Goal: Transaction & Acquisition: Purchase product/service

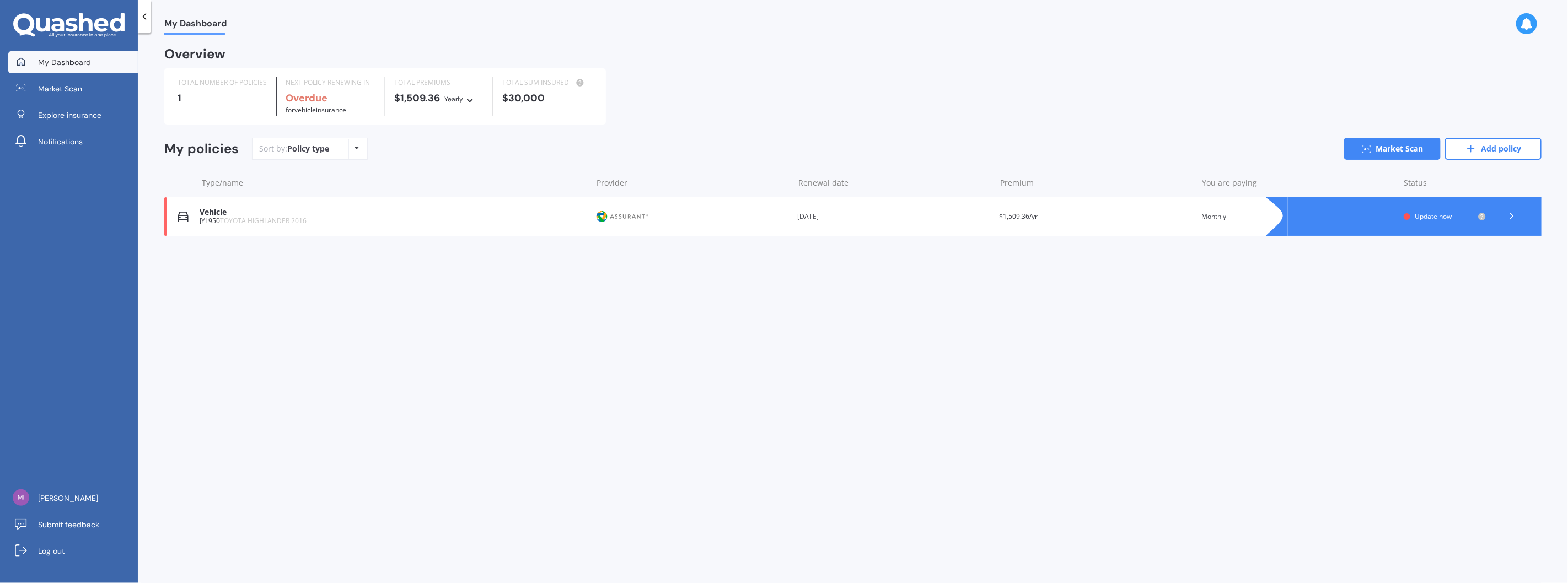
click at [200, 220] on div "JYL950 TOYOTA HIGHLANDER 2016" at bounding box center [393, 221] width 387 height 8
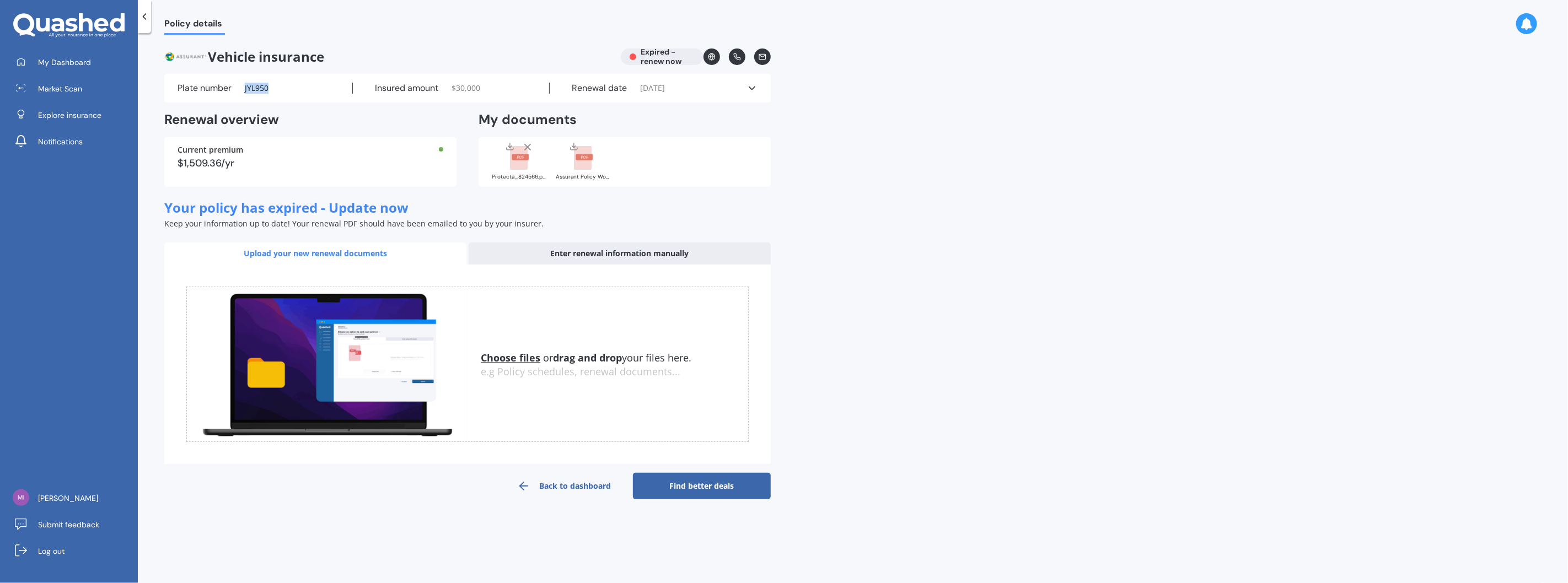
drag, startPoint x: 291, startPoint y: 86, endPoint x: 245, endPoint y: 92, distance: 46.4
click at [245, 92] on div "Plate number JYL950" at bounding box center [265, 88] width 175 height 11
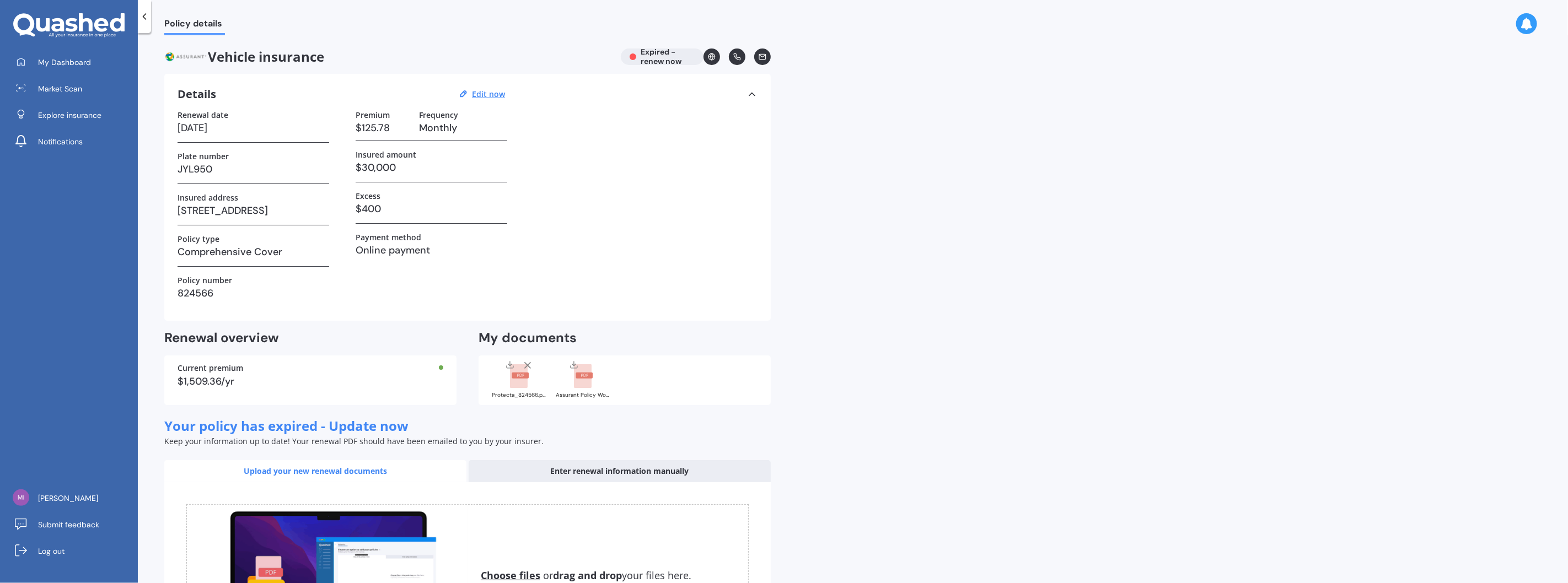
copy span "JYL950"
click at [61, 85] on span "Market Scan" at bounding box center [60, 89] width 44 height 11
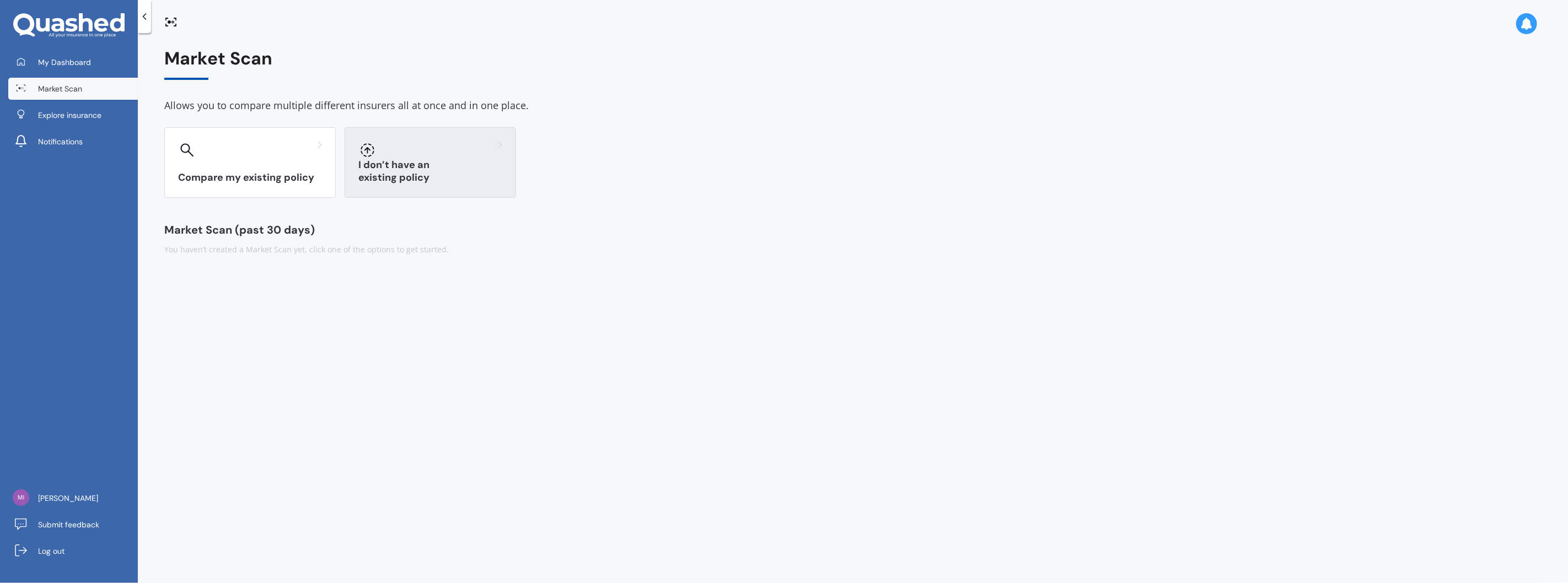
click at [378, 166] on div "I don’t have an existing policy" at bounding box center [430, 162] width 172 height 71
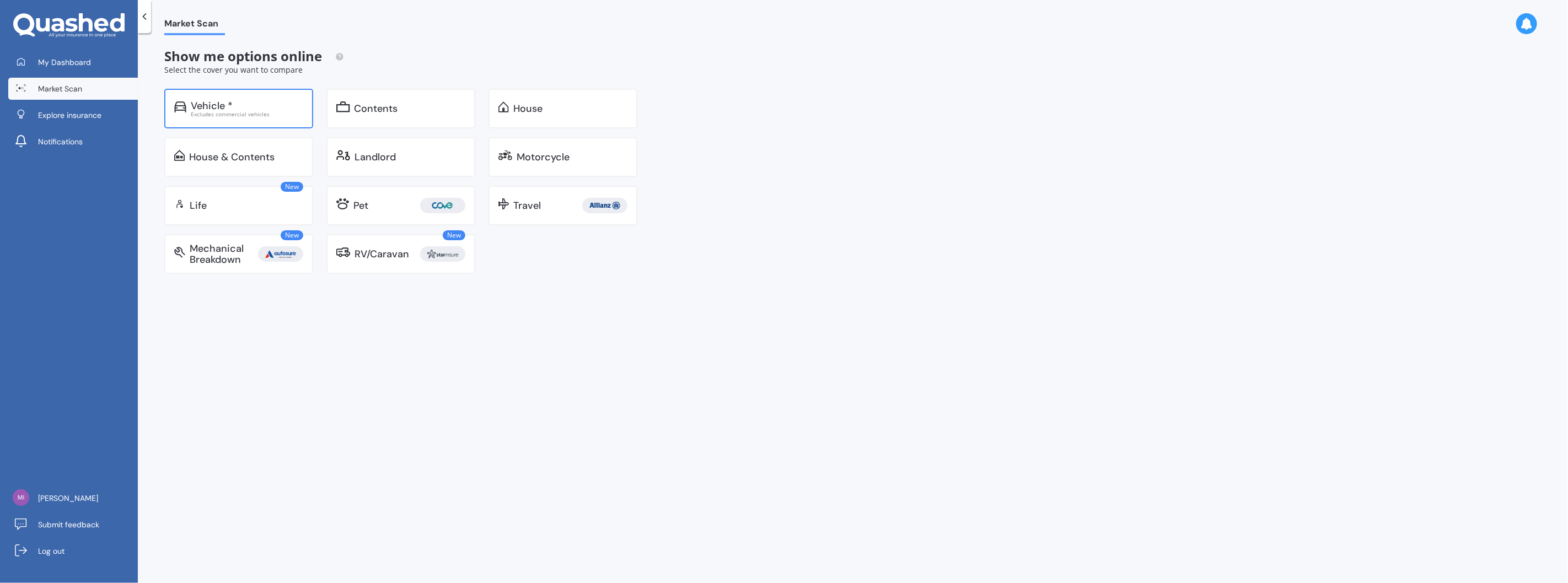
click at [209, 108] on div "Vehicle *" at bounding box center [211, 106] width 42 height 11
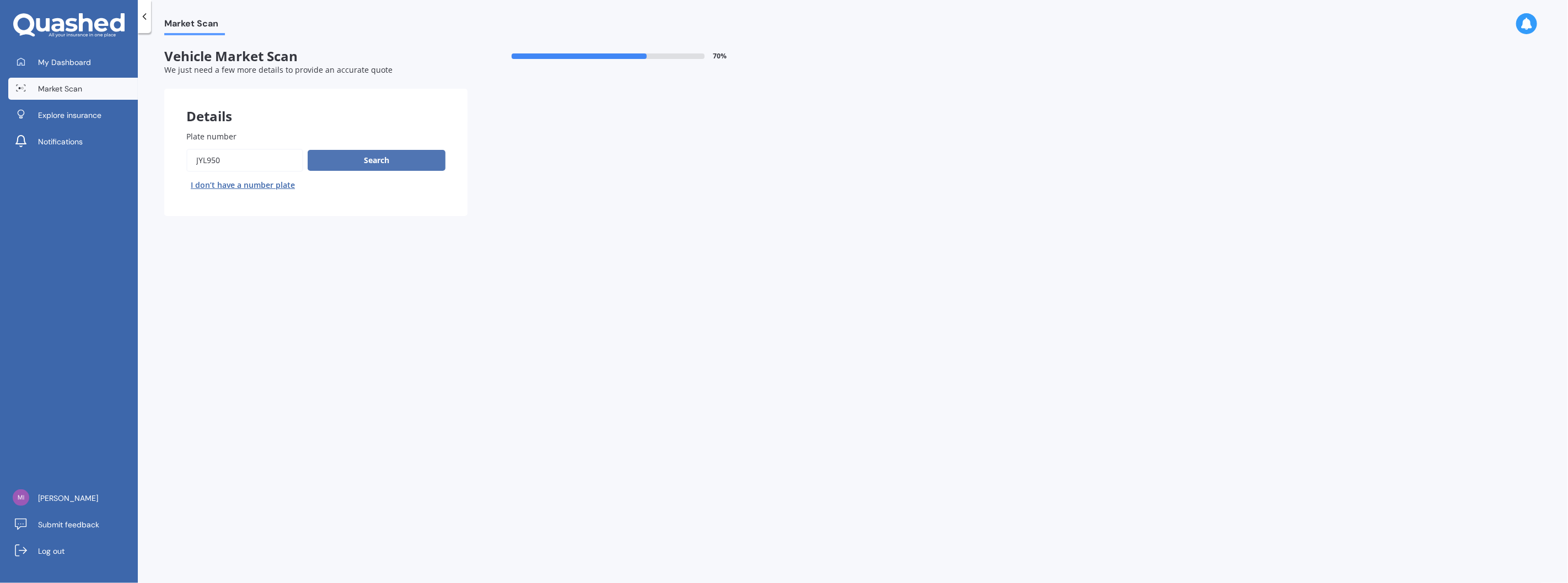
click at [350, 156] on button "Search" at bounding box center [376, 160] width 138 height 21
select select "TOYOTA"
select select "HIGHLANDER"
select select "27"
select select "01"
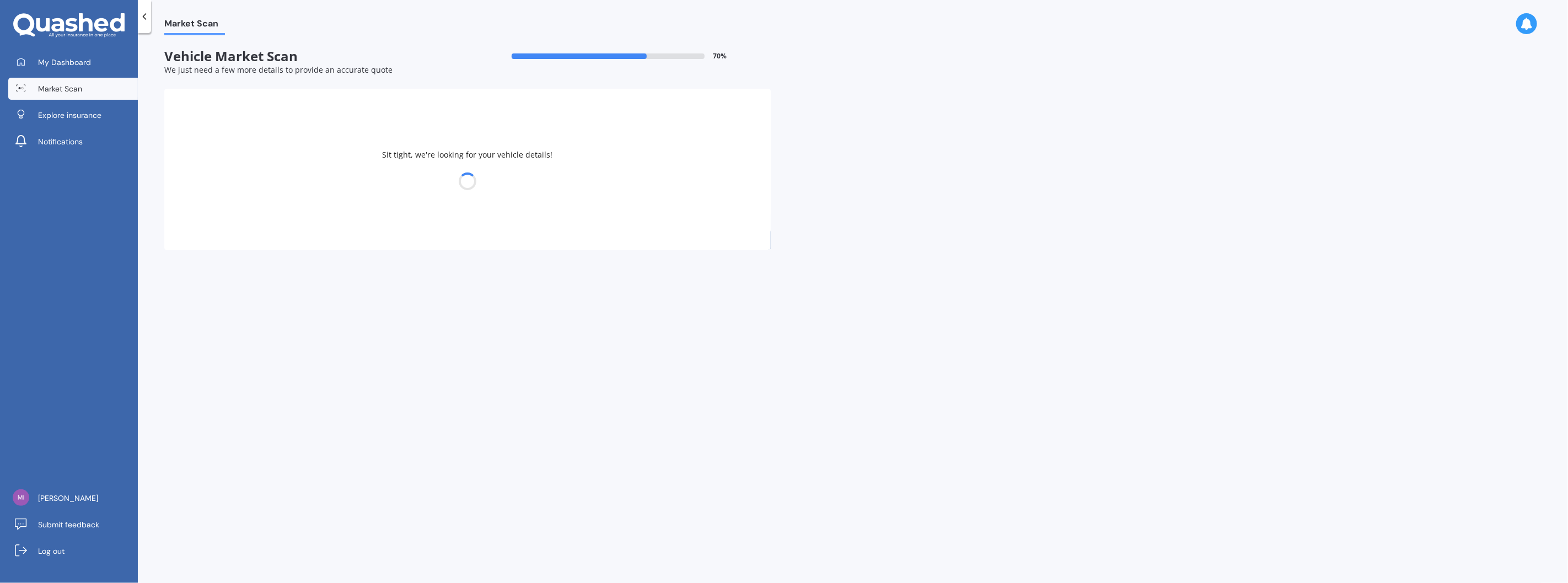
select select "1998"
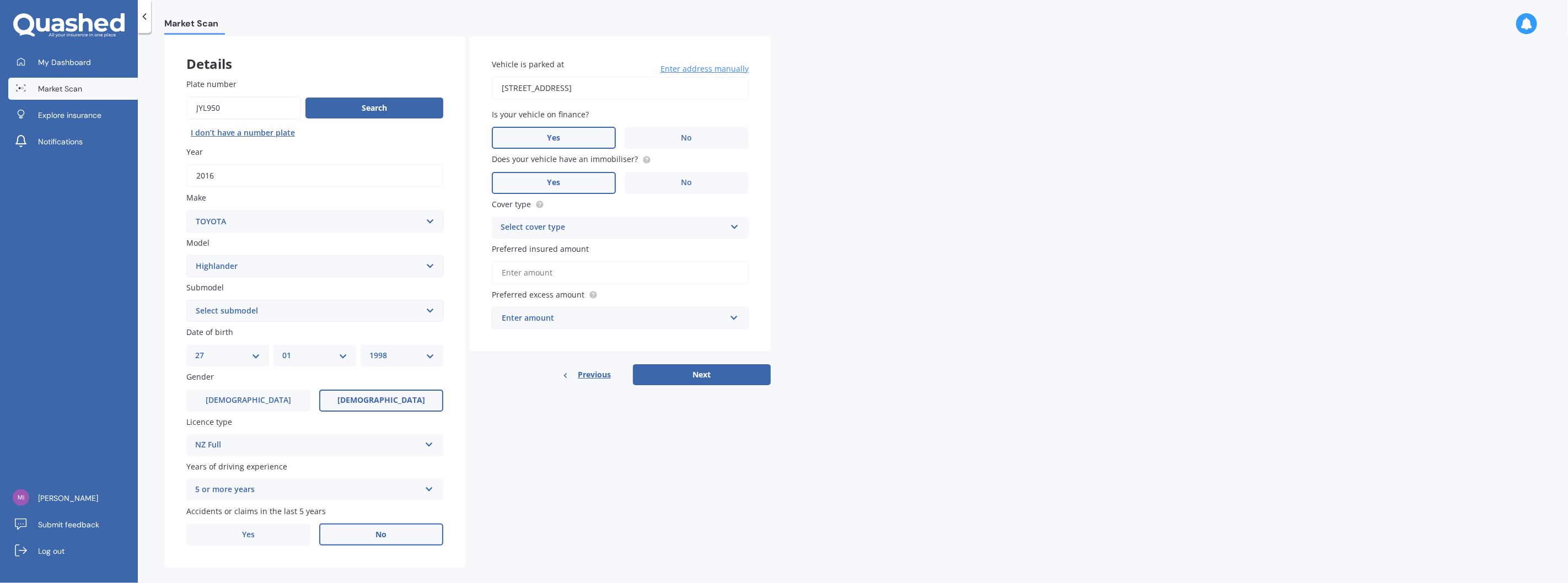
scroll to position [60, 0]
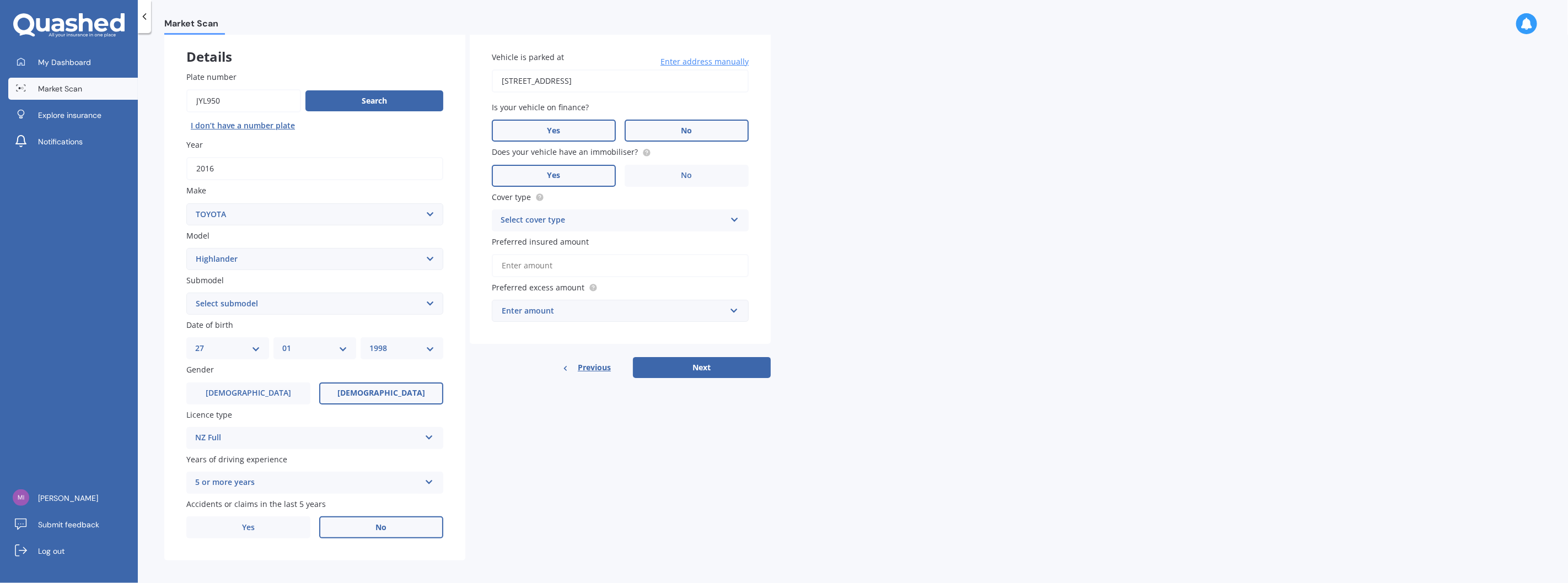
click at [643, 125] on label "No" at bounding box center [687, 131] width 124 height 22
click at [0, 0] on input "No" at bounding box center [0, 0] width 0 height 0
click at [653, 202] on div "Cover type Select cover type Comprehensive Third Party, Fire & Theft Third Party" at bounding box center [620, 211] width 257 height 40
click at [632, 214] on div "Select cover type" at bounding box center [613, 220] width 225 height 13
click at [558, 239] on span "Comprehensive" at bounding box center [530, 242] width 58 height 10
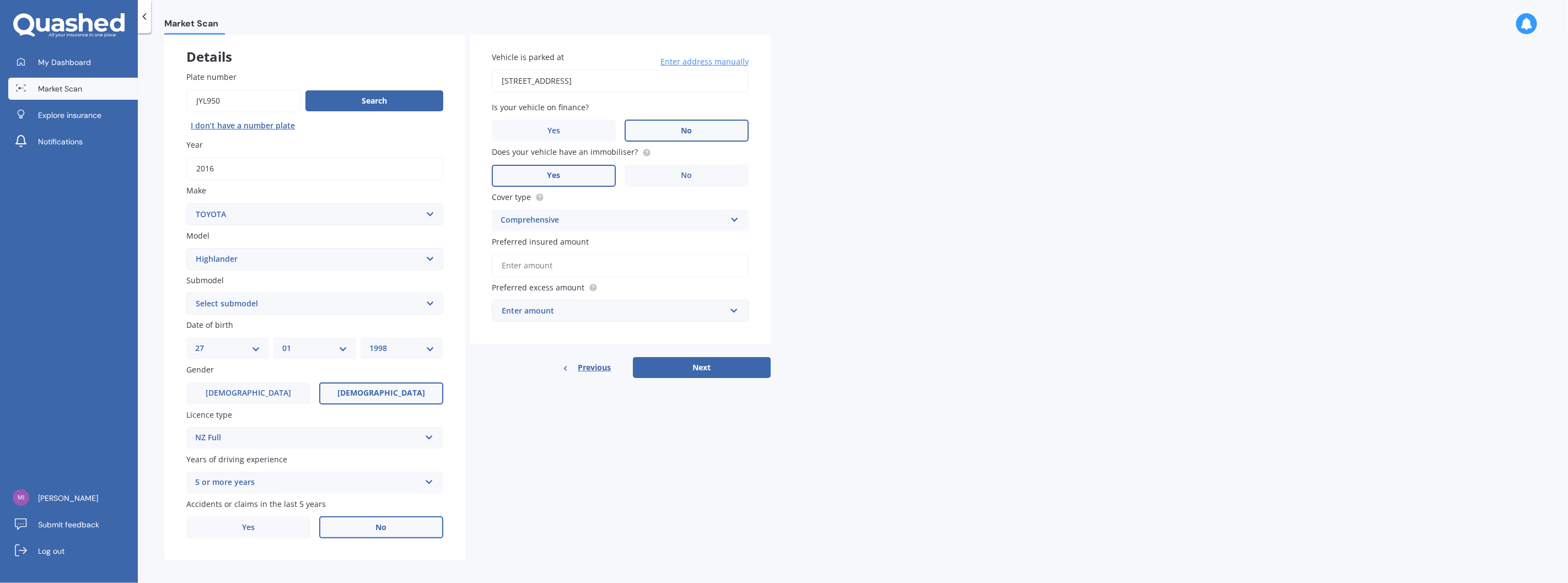
click at [548, 266] on input "Preferred insured amount" at bounding box center [620, 266] width 257 height 23
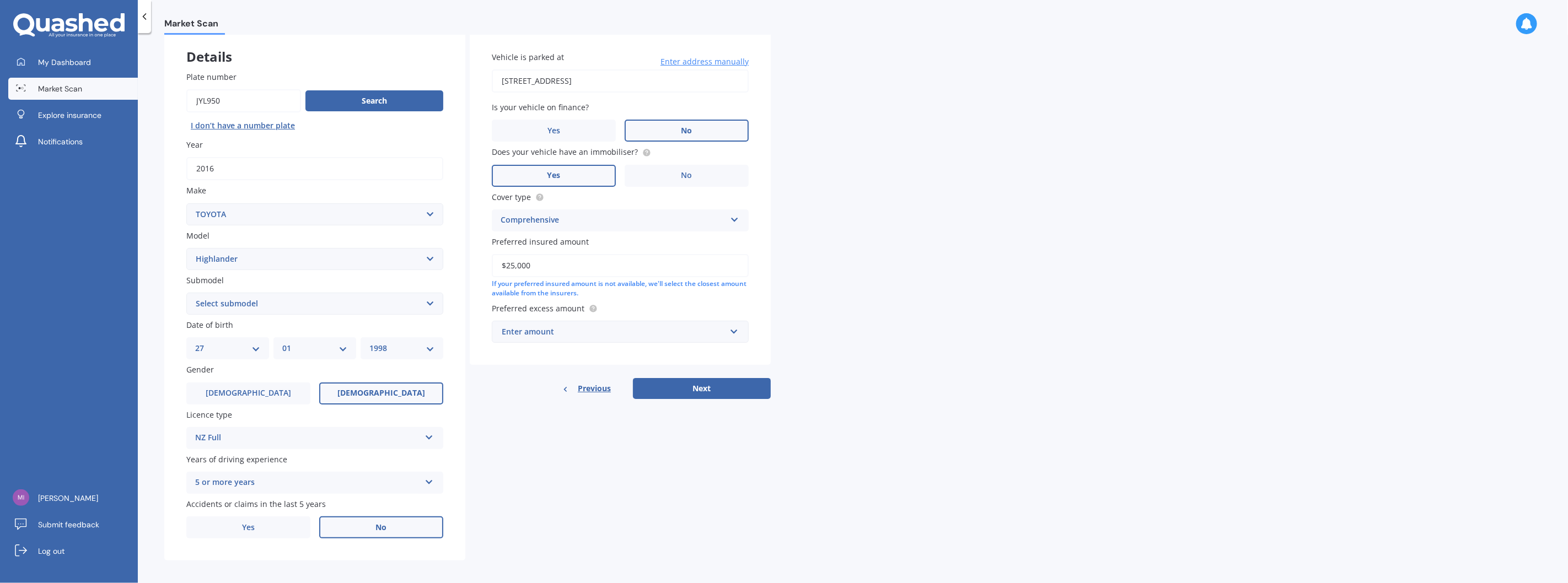
type input "$25,000"
click at [554, 326] on div "Enter amount" at bounding box center [614, 332] width 224 height 12
click at [526, 424] on div "$1,000" at bounding box center [620, 435] width 256 height 21
click at [229, 299] on select "Select submodel (All other) Hybrid Petrol V6 2WD Petrol V6 4WD" at bounding box center [315, 304] width 257 height 22
select select "PETROL V6 4WD"
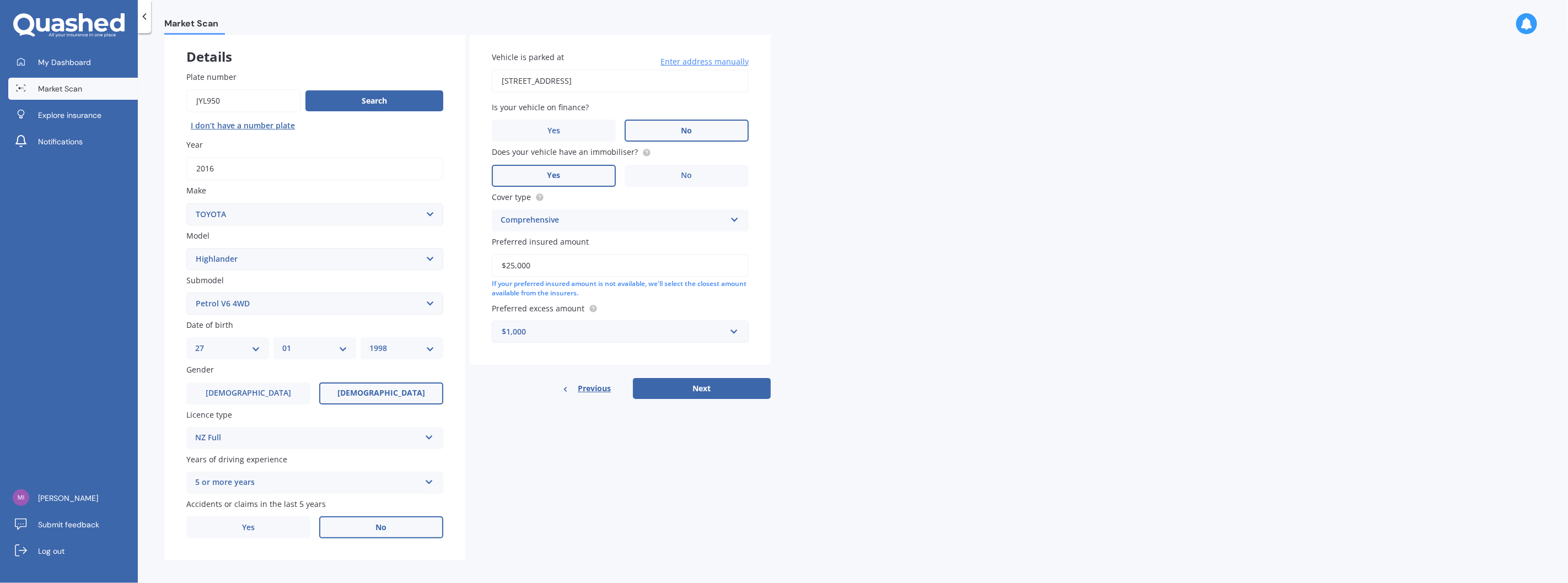
click at [186, 293] on select "Select submodel (All other) Hybrid Petrol V6 2WD Petrol V6 4WD" at bounding box center [315, 304] width 257 height 22
click at [706, 389] on button "Next" at bounding box center [702, 388] width 138 height 21
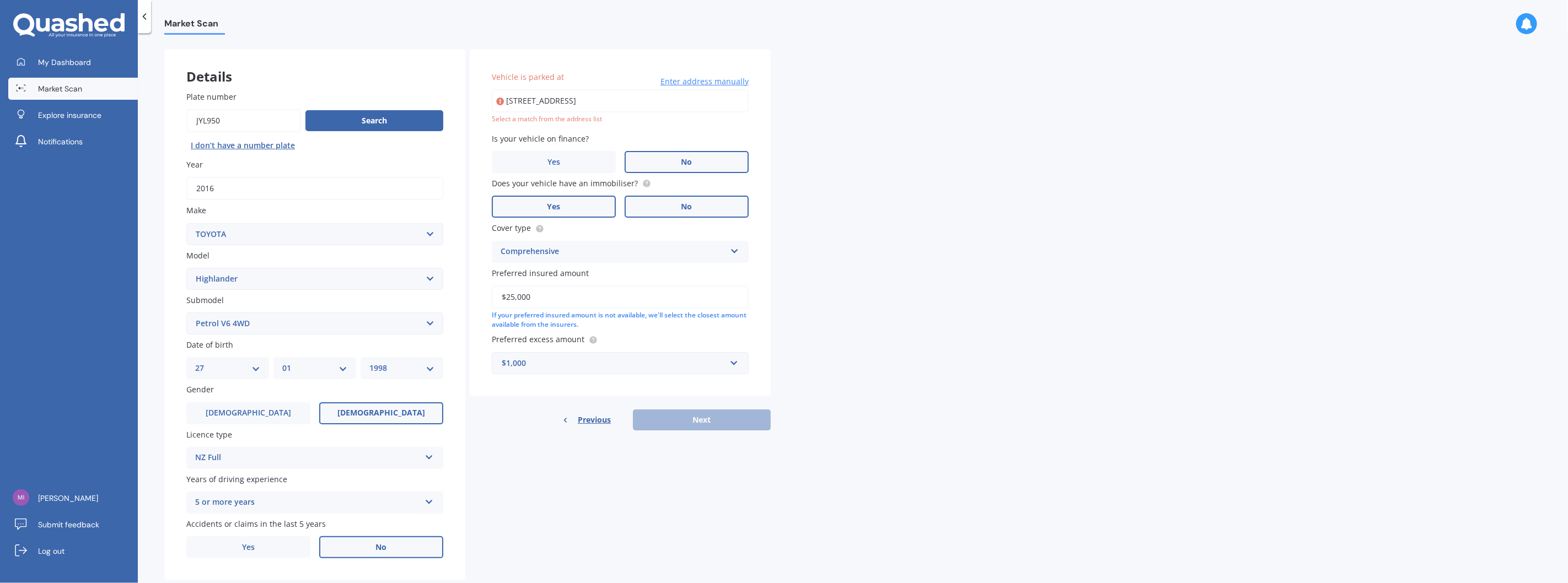
scroll to position [0, 0]
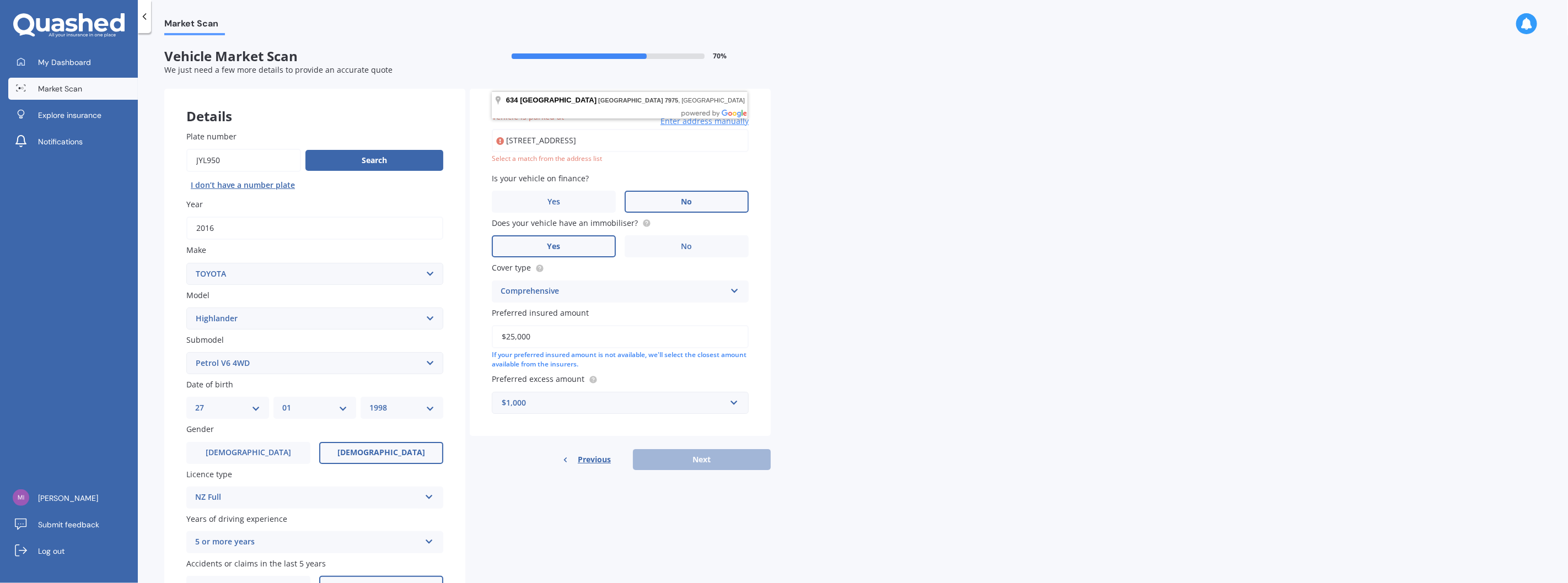
click at [647, 136] on input "[STREET_ADDRESS]" at bounding box center [620, 141] width 257 height 23
type input "[STREET_ADDRESS]"
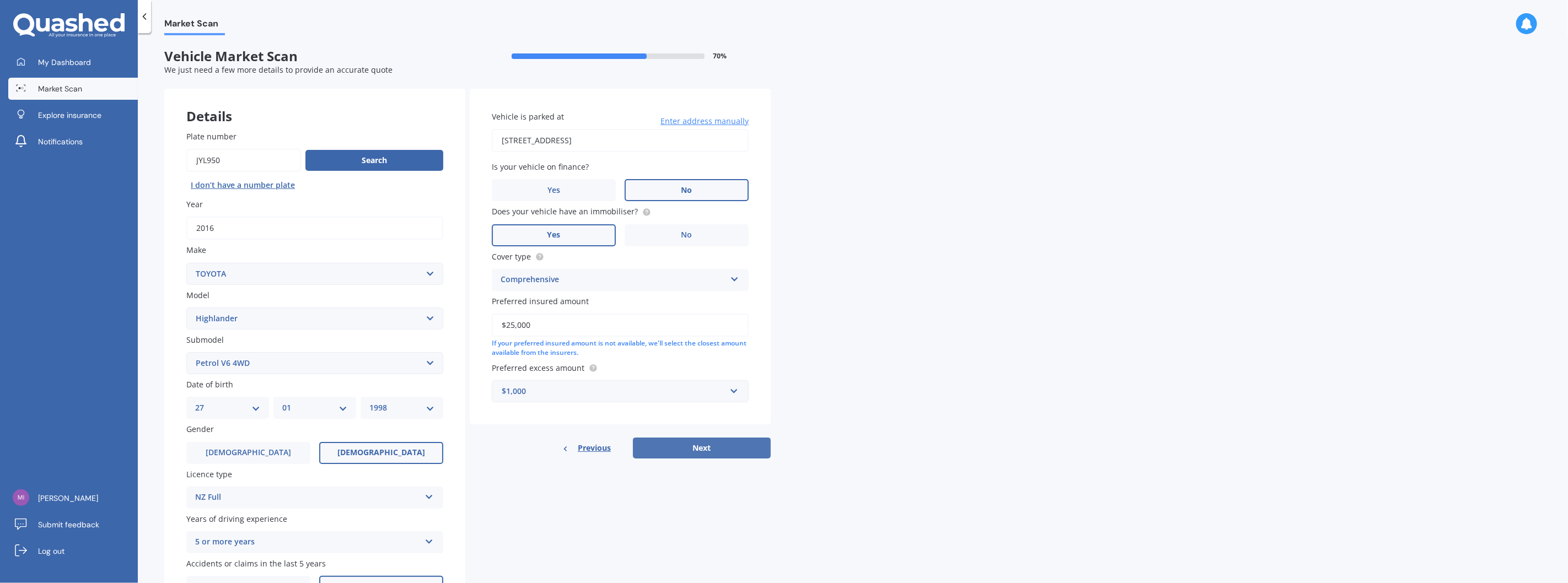
click at [715, 451] on button "Next" at bounding box center [702, 448] width 138 height 21
select select "27"
select select "01"
select select "1998"
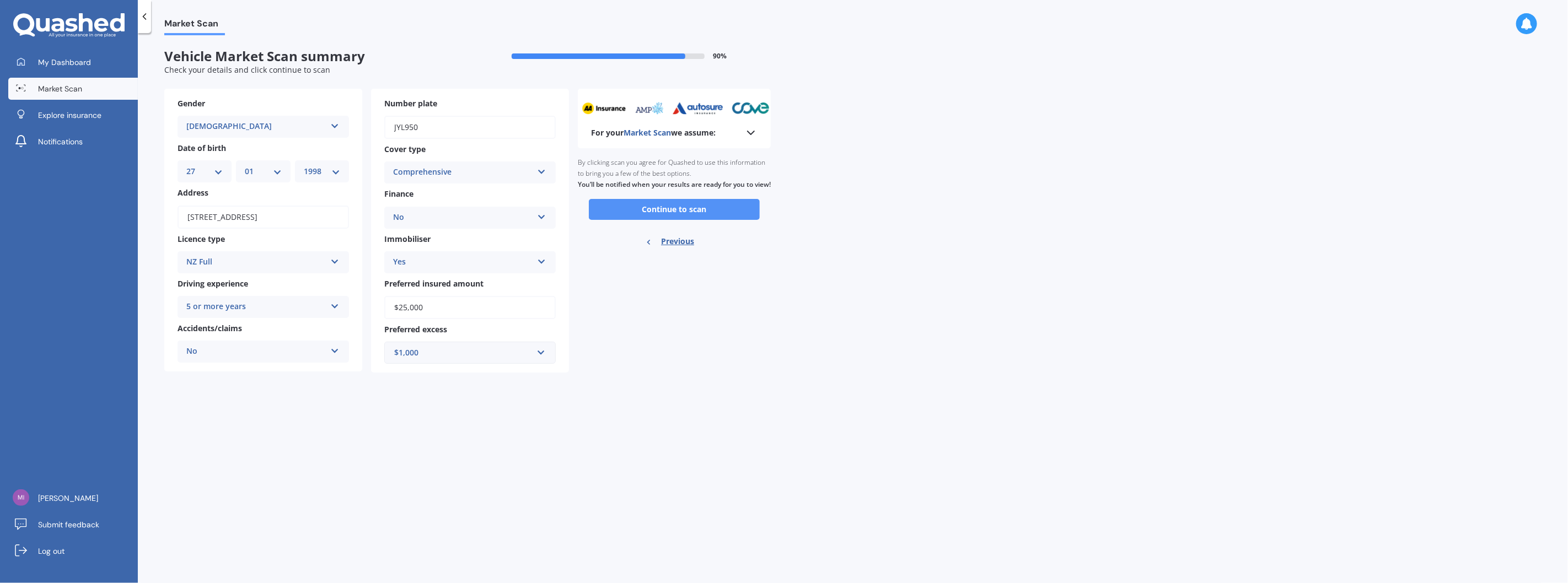
click at [704, 219] on button "Continue to scan" at bounding box center [674, 209] width 171 height 21
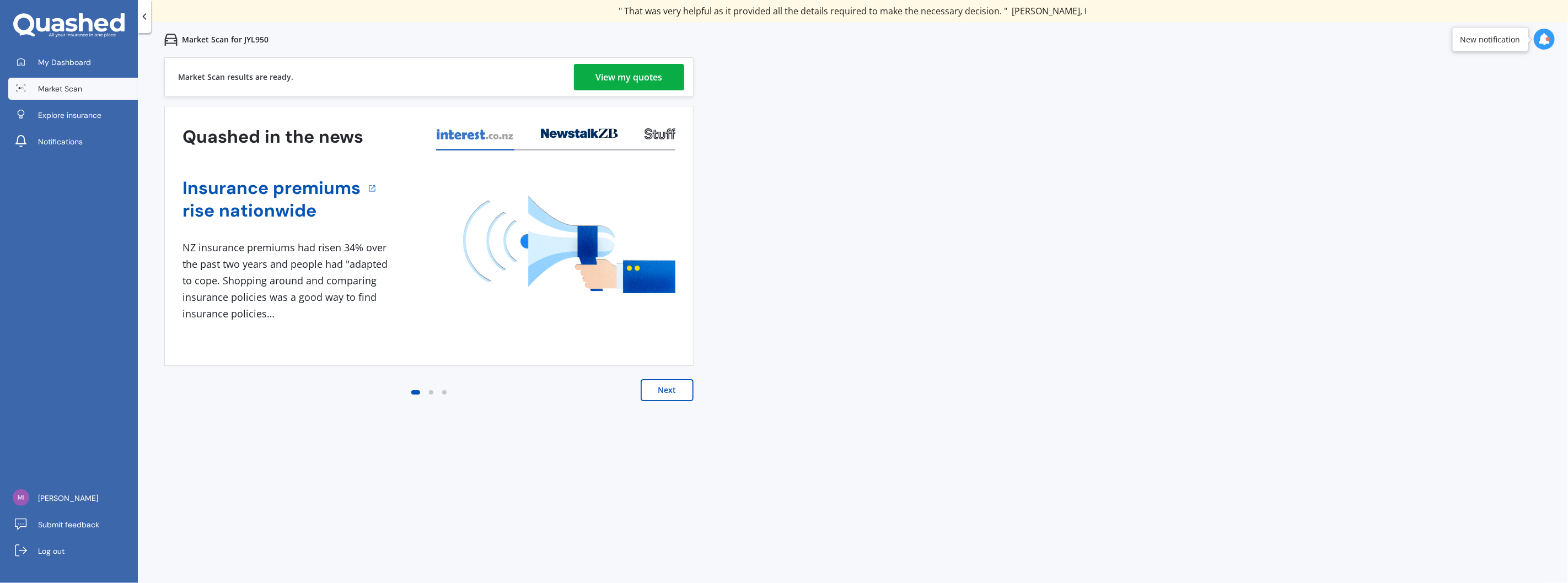
click at [627, 68] on div "View my quotes" at bounding box center [629, 77] width 67 height 26
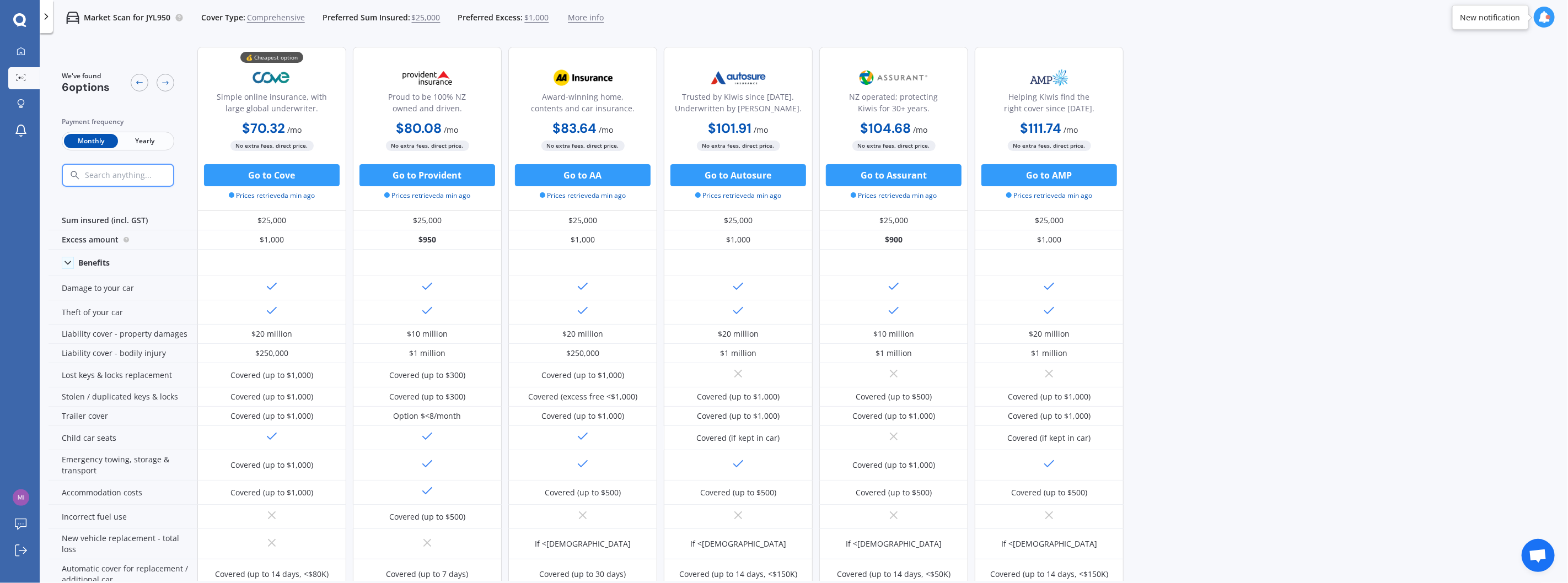
click at [150, 130] on div "Payment frequency Monthly Yearly" at bounding box center [117, 152] width 113 height 71
click at [145, 138] on span "Yearly" at bounding box center [145, 141] width 54 height 15
click at [92, 146] on span "Monthly" at bounding box center [91, 141] width 54 height 15
click at [435, 14] on span "$25,000" at bounding box center [426, 18] width 29 height 11
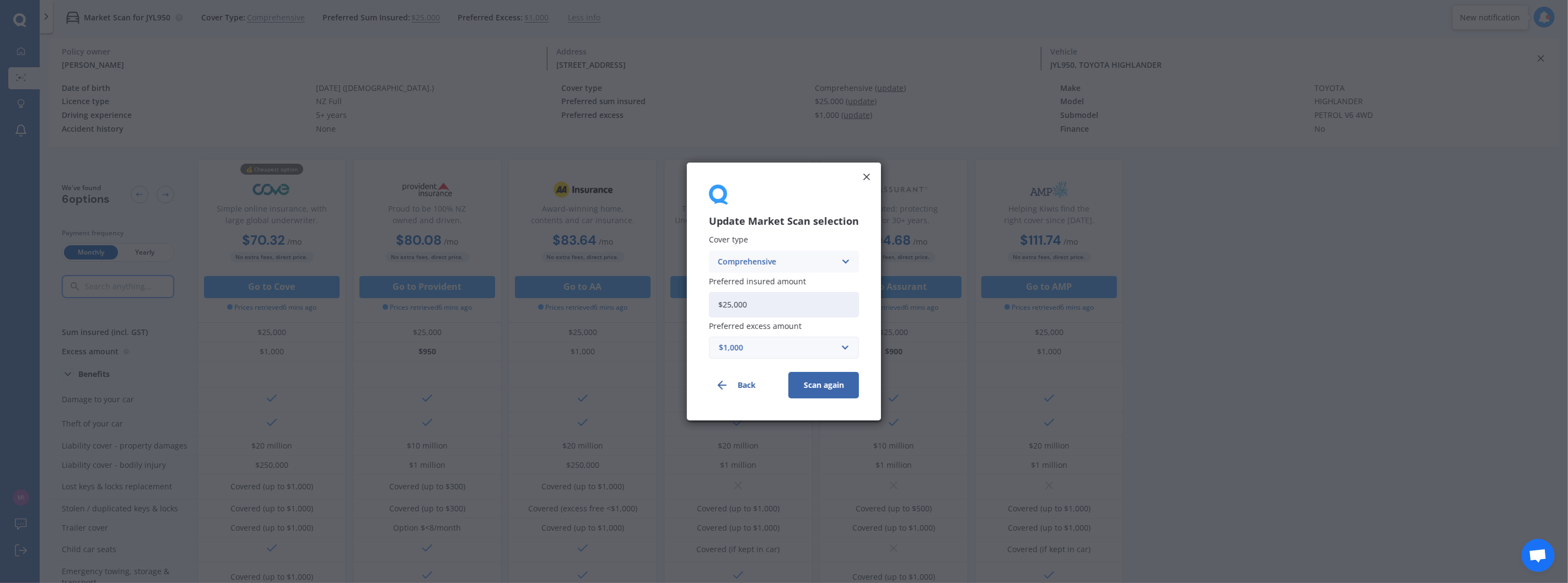
click at [732, 303] on input "$25,000" at bounding box center [784, 305] width 150 height 26
type input "$27,000"
click at [837, 385] on button "Scan again" at bounding box center [824, 385] width 71 height 26
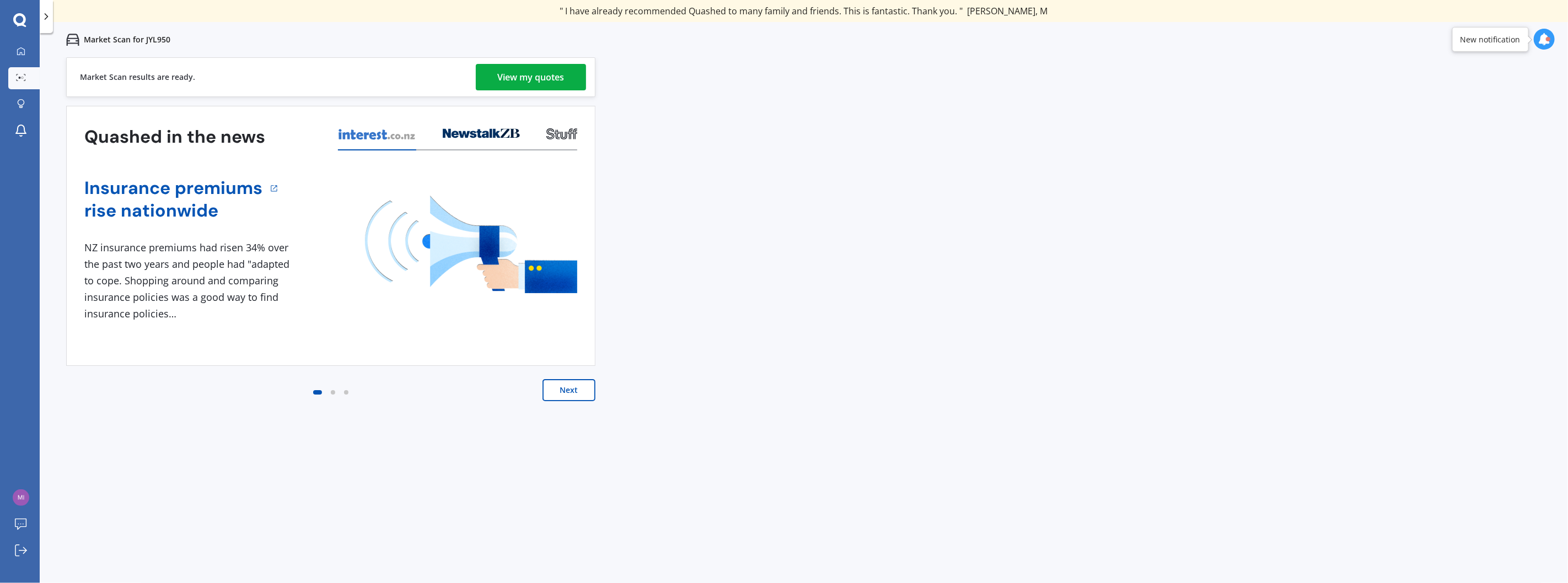
click at [544, 78] on div "View my quotes" at bounding box center [531, 77] width 67 height 26
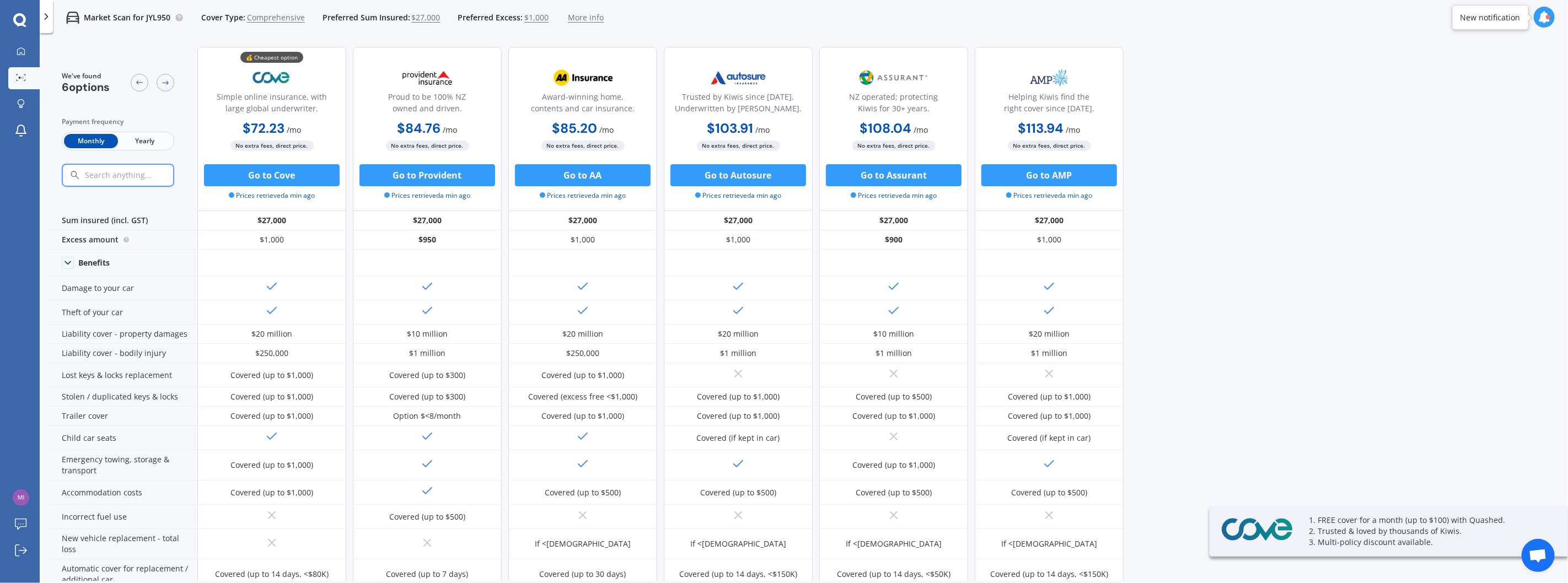
click at [138, 133] on div "Monthly Yearly" at bounding box center [117, 141] width 113 height 19
click at [137, 139] on span "Yearly" at bounding box center [145, 141] width 54 height 15
click at [79, 141] on span "Monthly" at bounding box center [91, 141] width 54 height 15
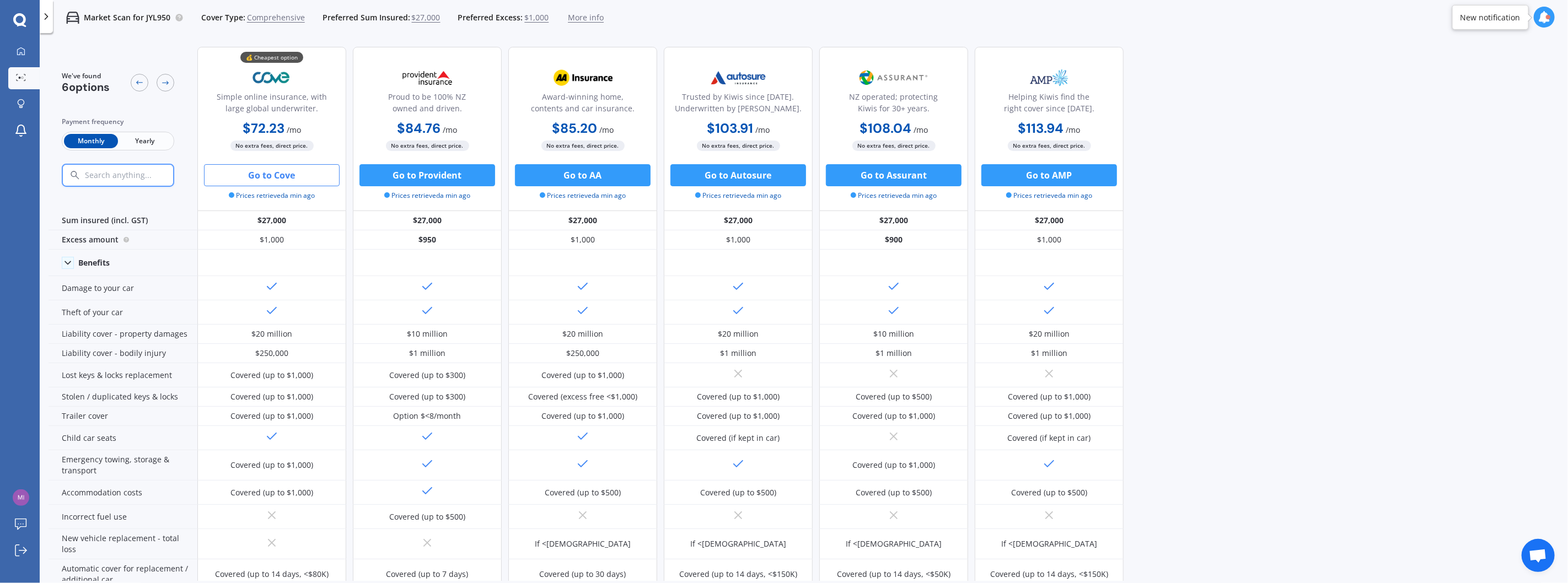
click at [275, 172] on button "Go to Cove" at bounding box center [271, 175] width 136 height 22
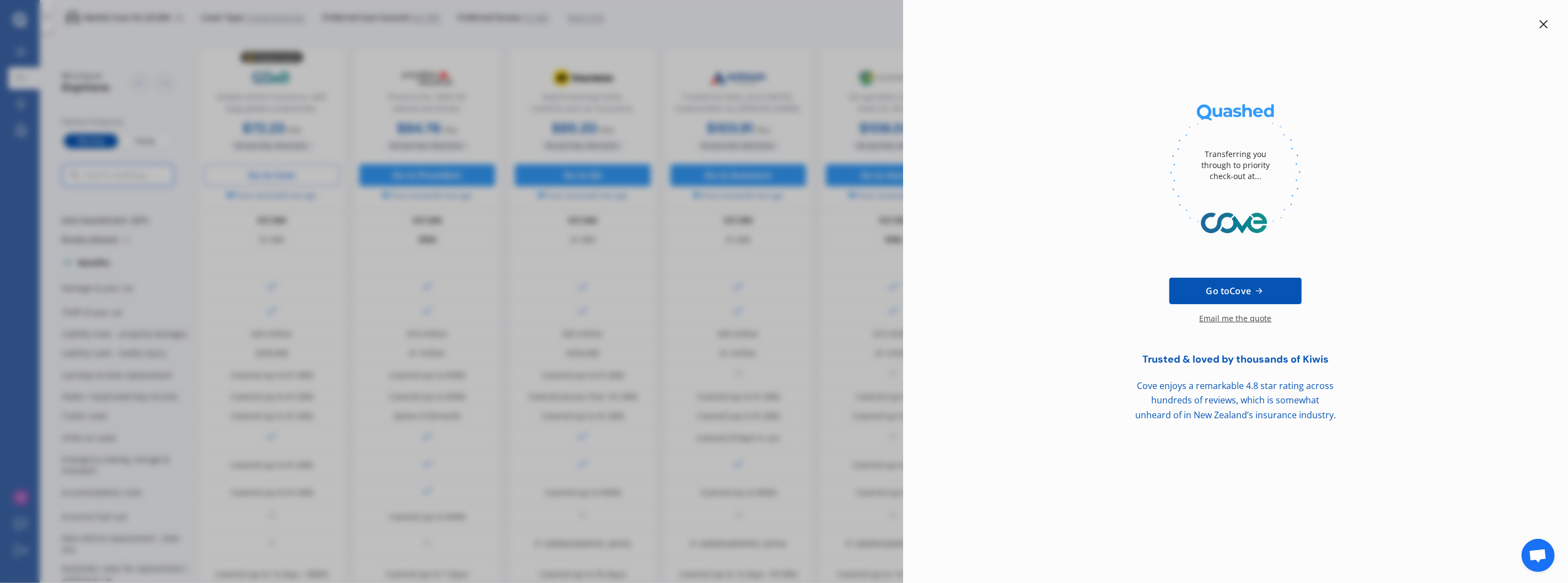
click at [1544, 21] on icon at bounding box center [1544, 24] width 9 height 9
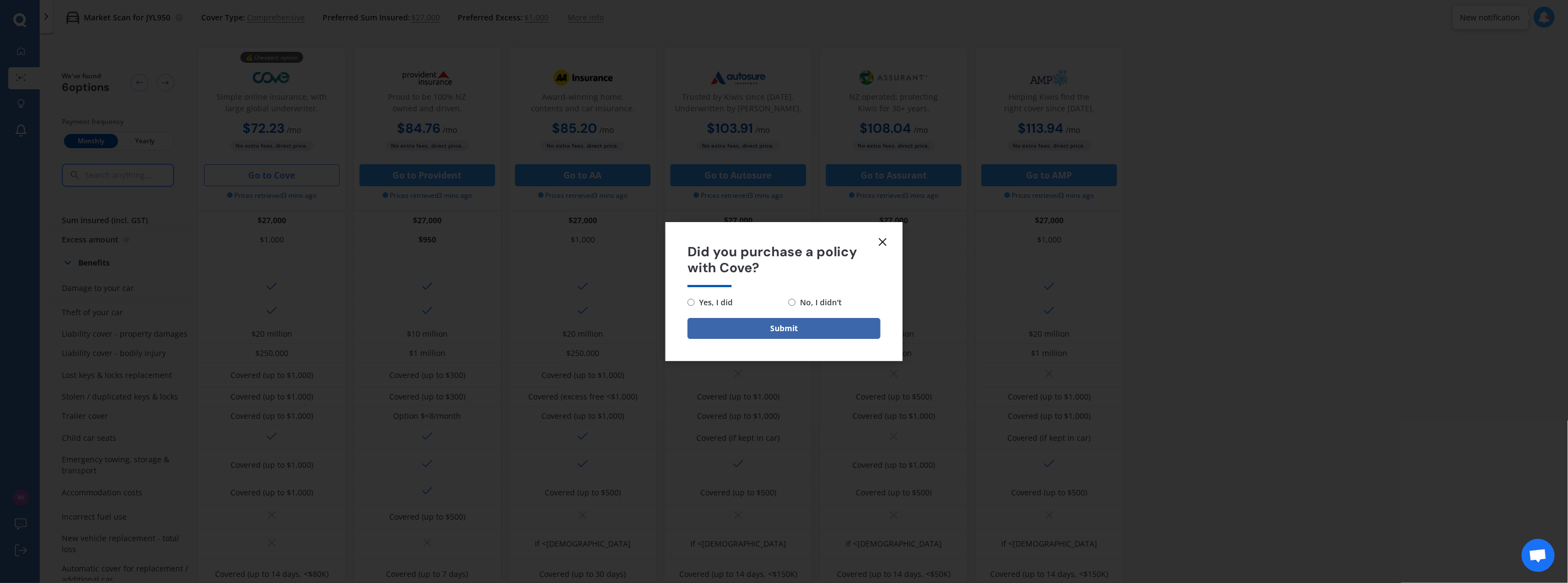
click at [883, 237] on icon at bounding box center [883, 242] width 13 height 13
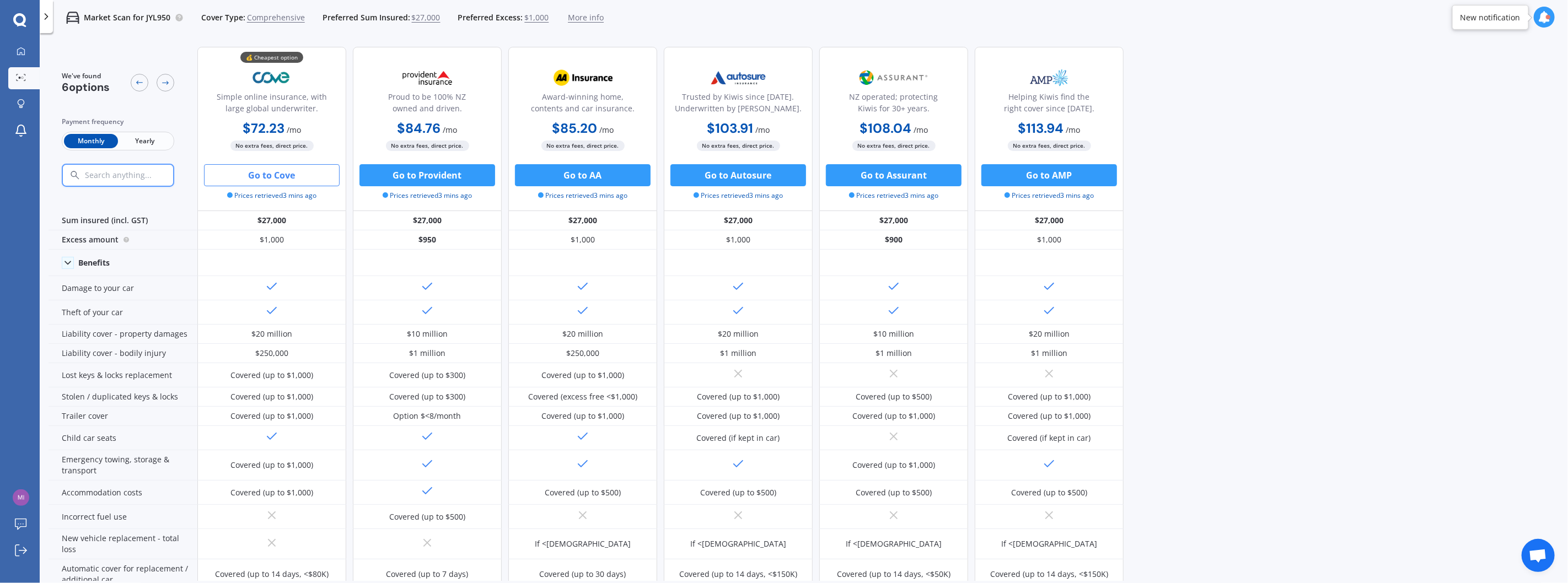
click at [524, 15] on span "$1,000" at bounding box center [536, 18] width 24 height 11
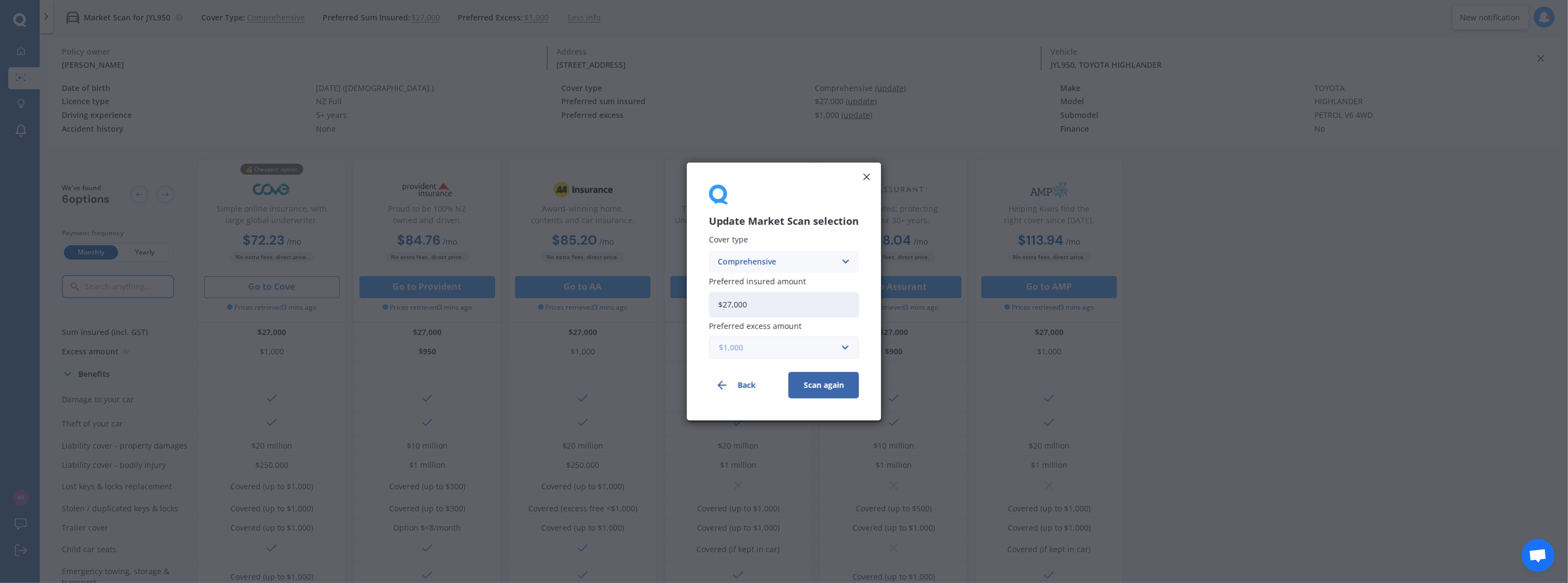
click at [825, 355] on input "text" at bounding box center [780, 347] width 140 height 21
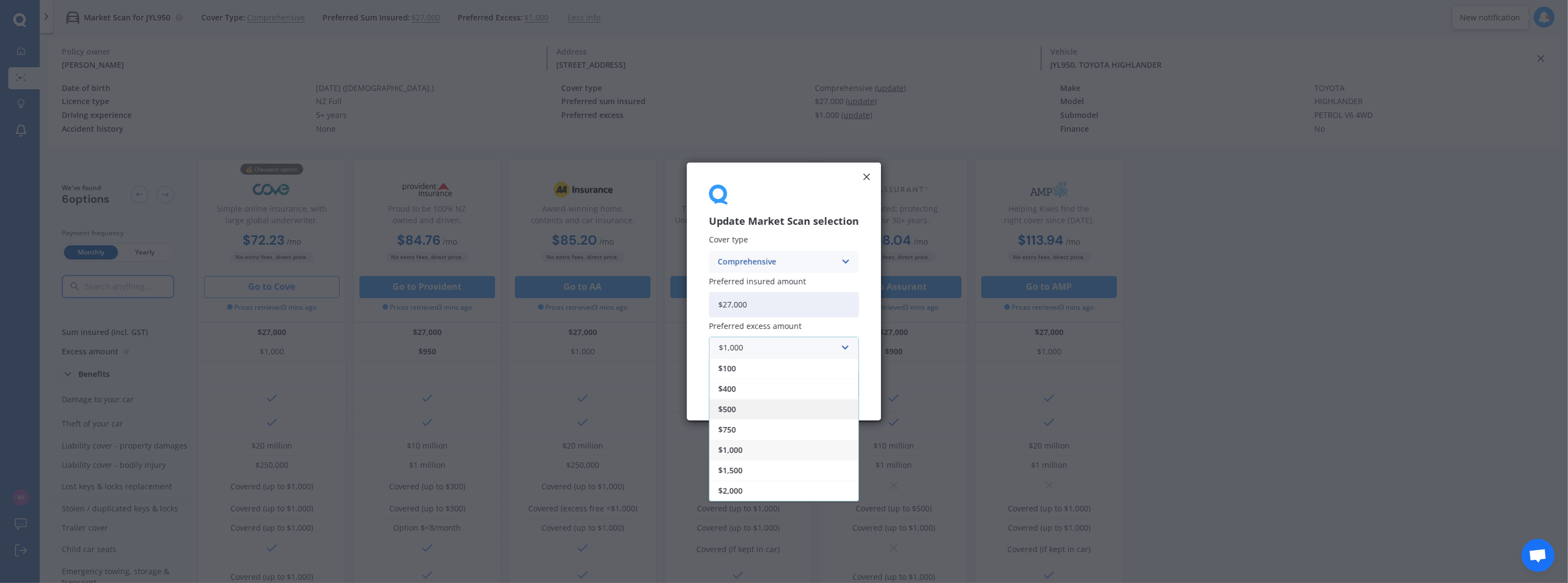
click at [751, 406] on div "$500" at bounding box center [784, 410] width 149 height 21
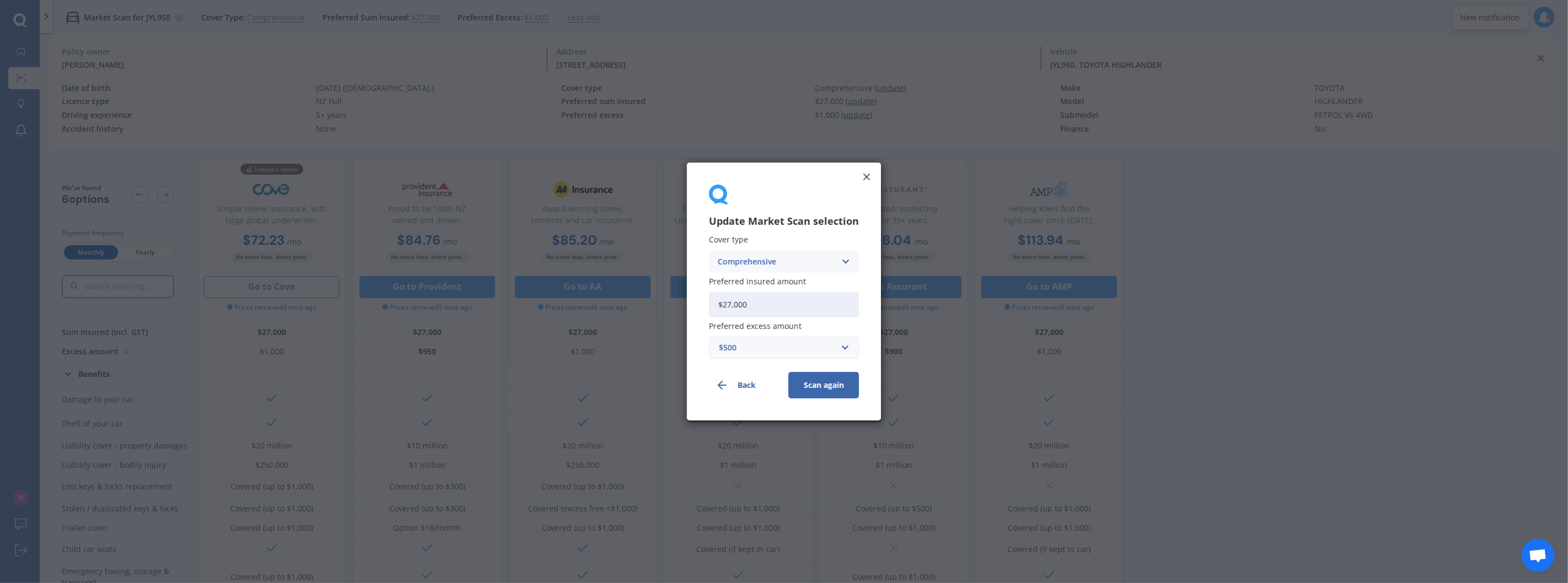
click at [820, 385] on button "Scan again" at bounding box center [824, 385] width 71 height 26
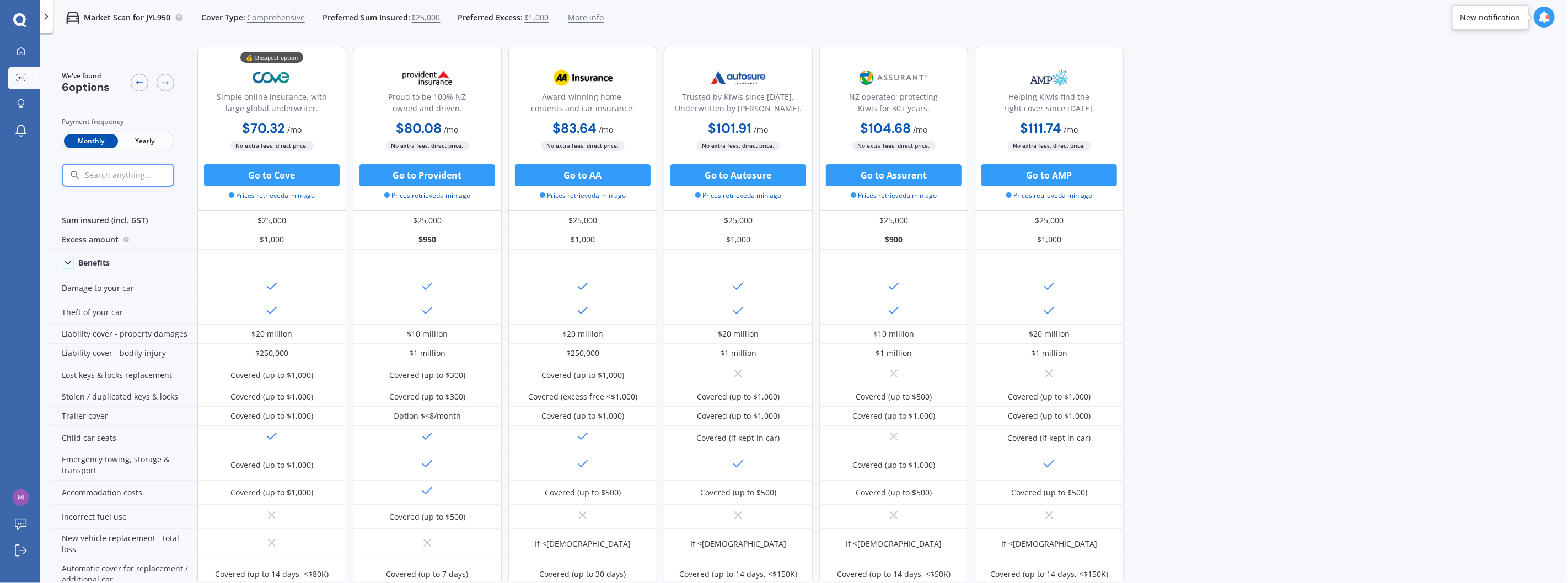
click at [423, 15] on span "$25,000" at bounding box center [426, 18] width 29 height 11
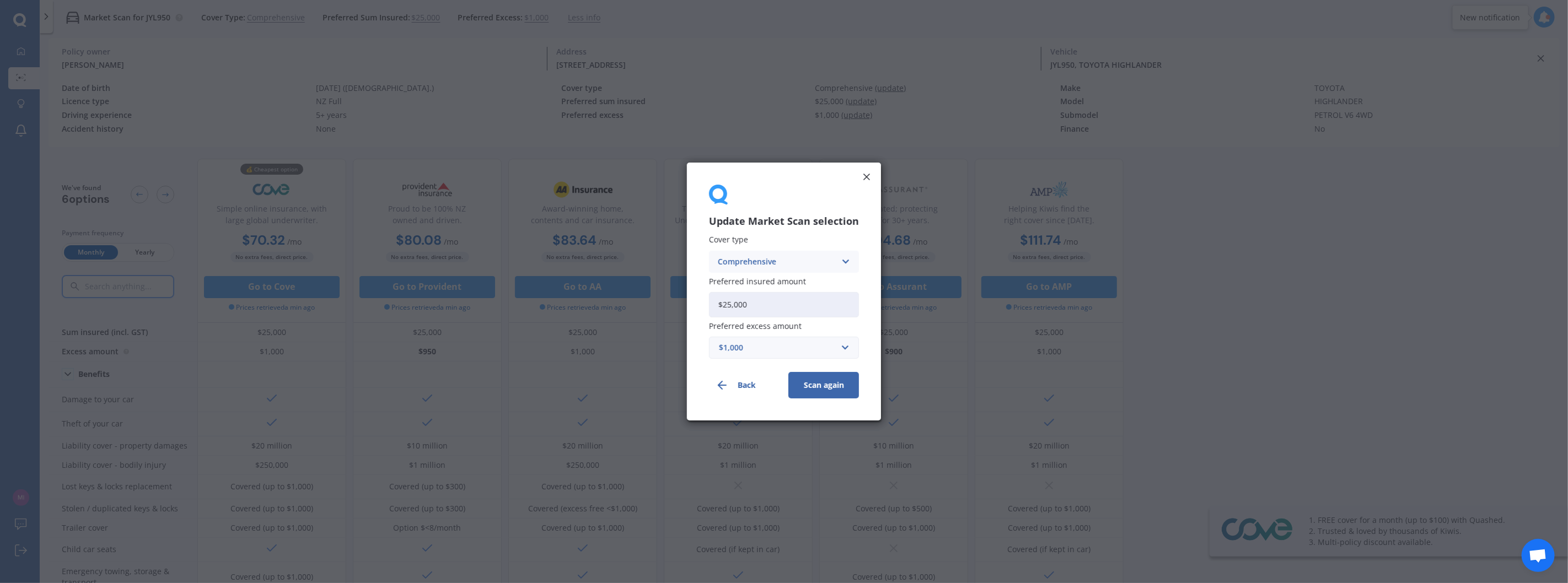
drag, startPoint x: 769, startPoint y: 306, endPoint x: 621, endPoint y: 272, distance: 151.9
click at [621, 272] on div "Update Market Scan selection Cover type Comprehensive Comprehensive Third Party…" at bounding box center [784, 292] width 1568 height 583
type input "$30,000"
click at [822, 389] on button "Scan again" at bounding box center [824, 385] width 71 height 26
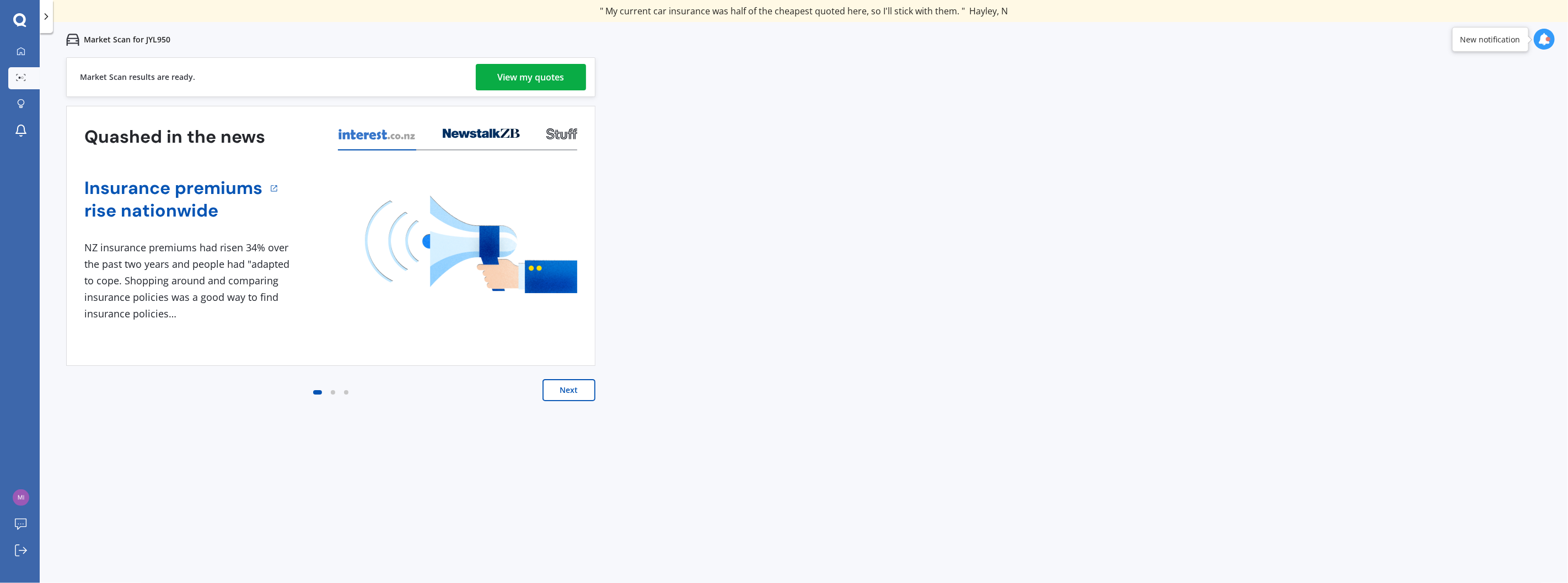
click at [526, 74] on div "View my quotes" at bounding box center [531, 77] width 67 height 26
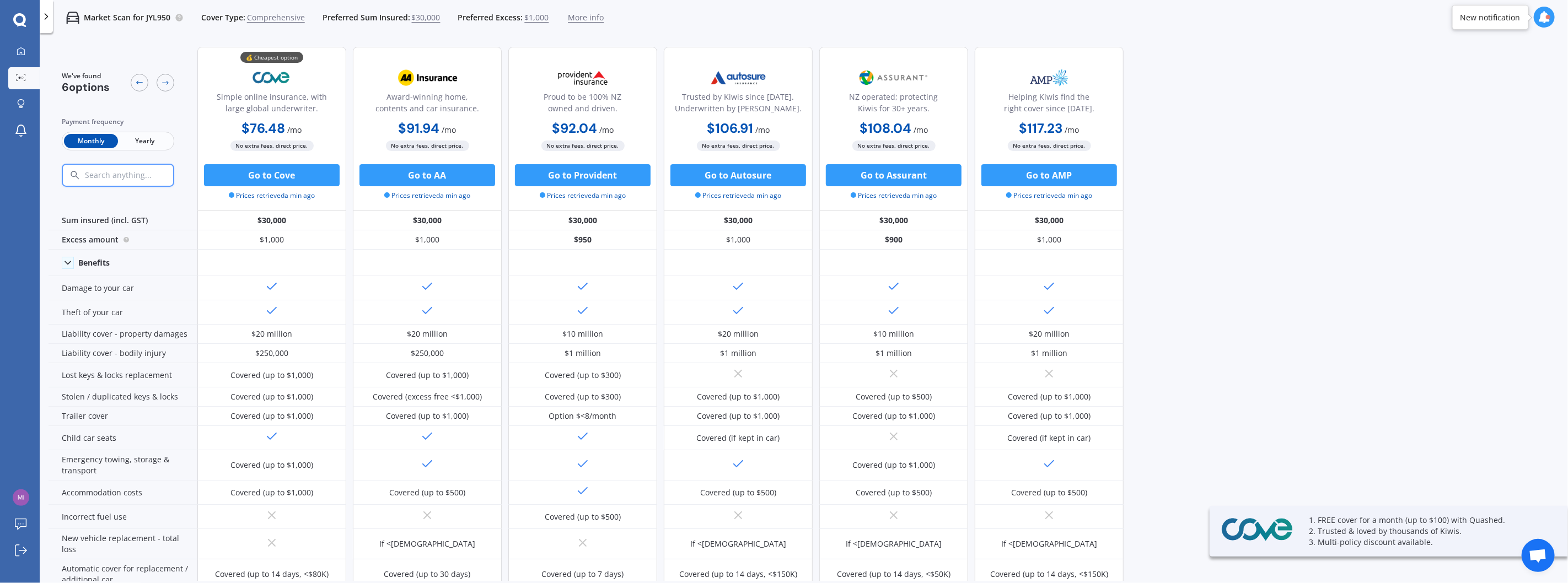
click at [138, 141] on span "Yearly" at bounding box center [145, 141] width 54 height 15
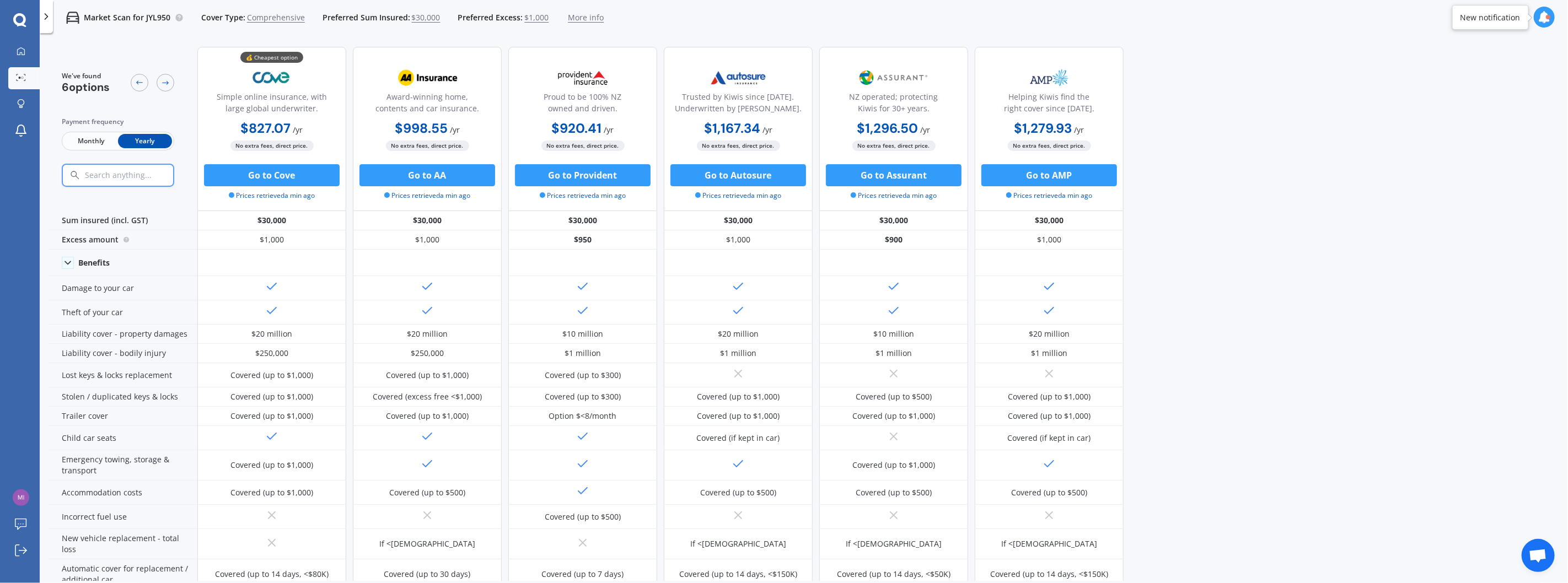
click at [79, 141] on span "Monthly" at bounding box center [91, 141] width 54 height 15
click at [153, 137] on span "Yearly" at bounding box center [145, 141] width 54 height 15
click at [94, 147] on span "Monthly" at bounding box center [91, 141] width 54 height 15
